Goal: Task Accomplishment & Management: Use online tool/utility

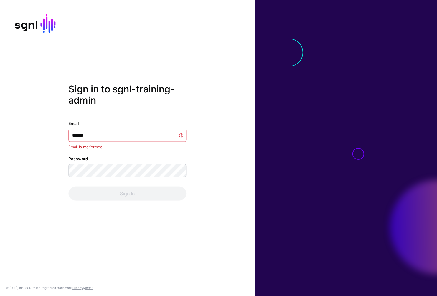
type input "********"
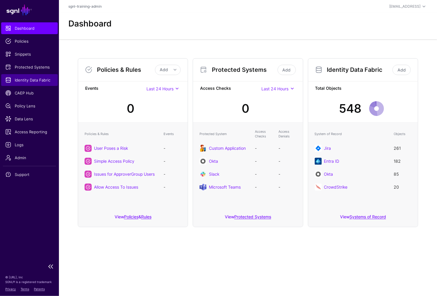
click at [30, 81] on span "Identity Data Fabric" at bounding box center [29, 80] width 48 height 6
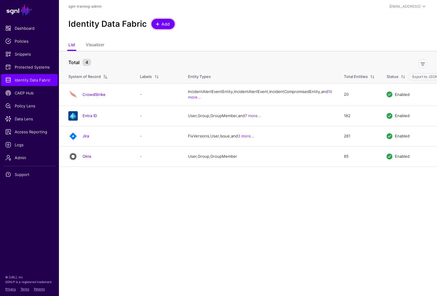
click at [158, 24] on span at bounding box center [157, 24] width 5 height 5
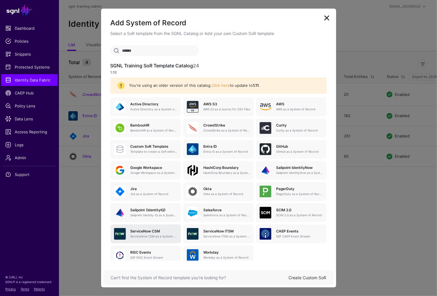
click at [156, 233] on h5 "ServiceNow CSM" at bounding box center [154, 231] width 47 height 4
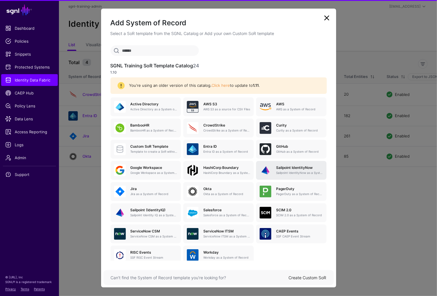
scroll to position [10, 0]
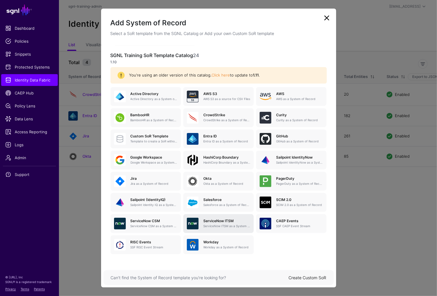
click at [231, 221] on h5 "ServiceNow ITSM" at bounding box center [226, 221] width 47 height 4
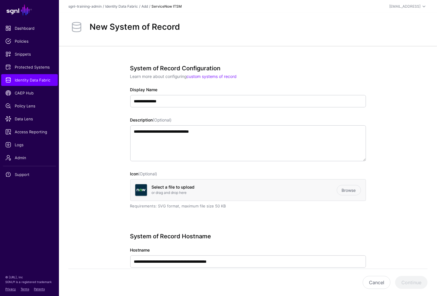
scroll to position [227, 0]
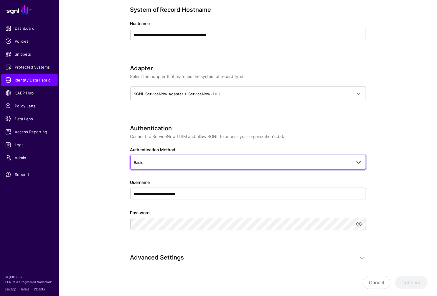
click at [221, 156] on link "Basic" at bounding box center [248, 162] width 236 height 15
